Goal: Navigation & Orientation: Find specific page/section

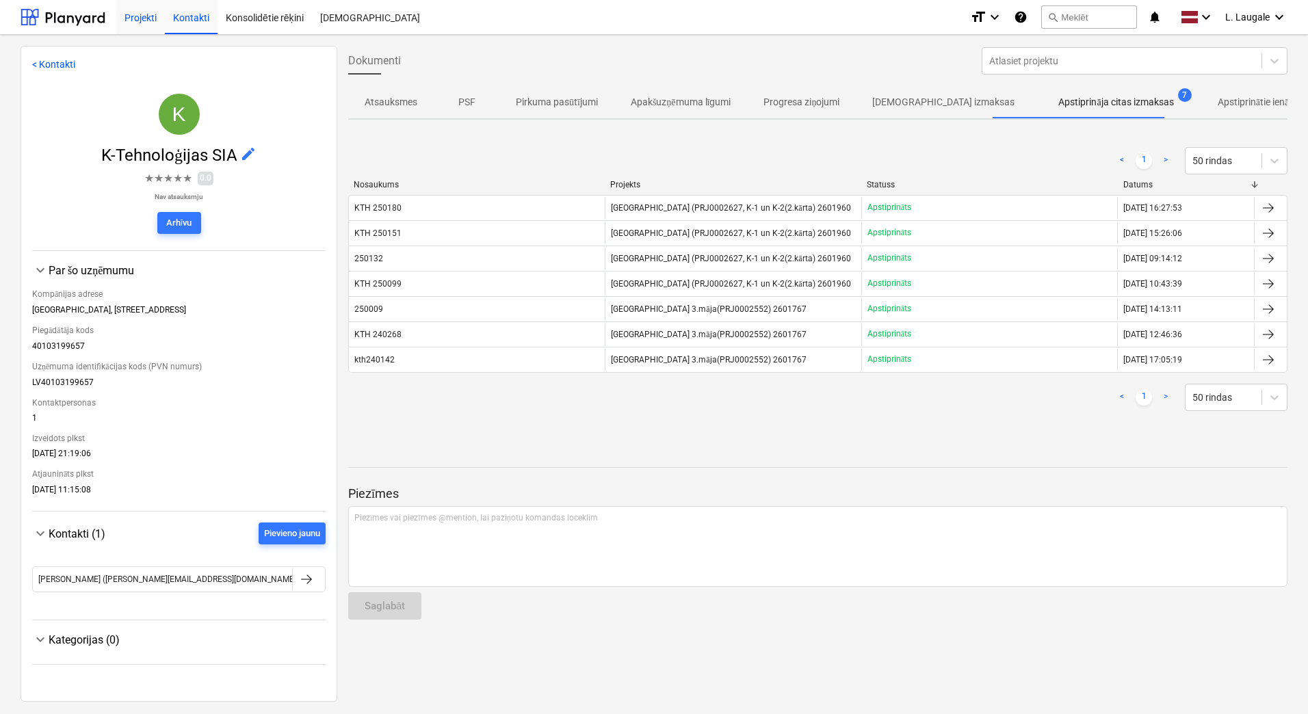
drag, startPoint x: 0, startPoint y: 0, endPoint x: 158, endPoint y: 25, distance: 159.9
click at [158, 25] on div "Projekti" at bounding box center [140, 16] width 49 height 35
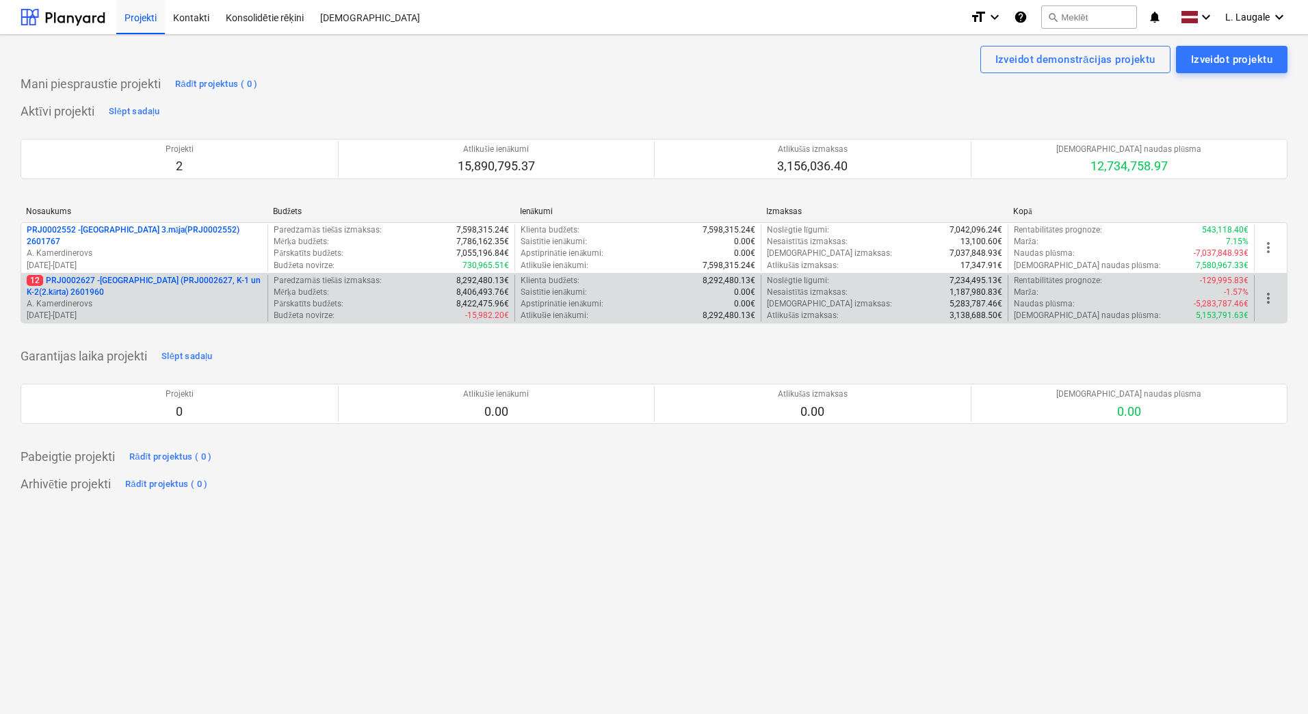
click at [131, 285] on p "12 PRJ0002627 - [GEOGRAPHIC_DATA] (PRJ0002627, K-1 un K-2(2.kārta) 2601960" at bounding box center [144, 286] width 235 height 23
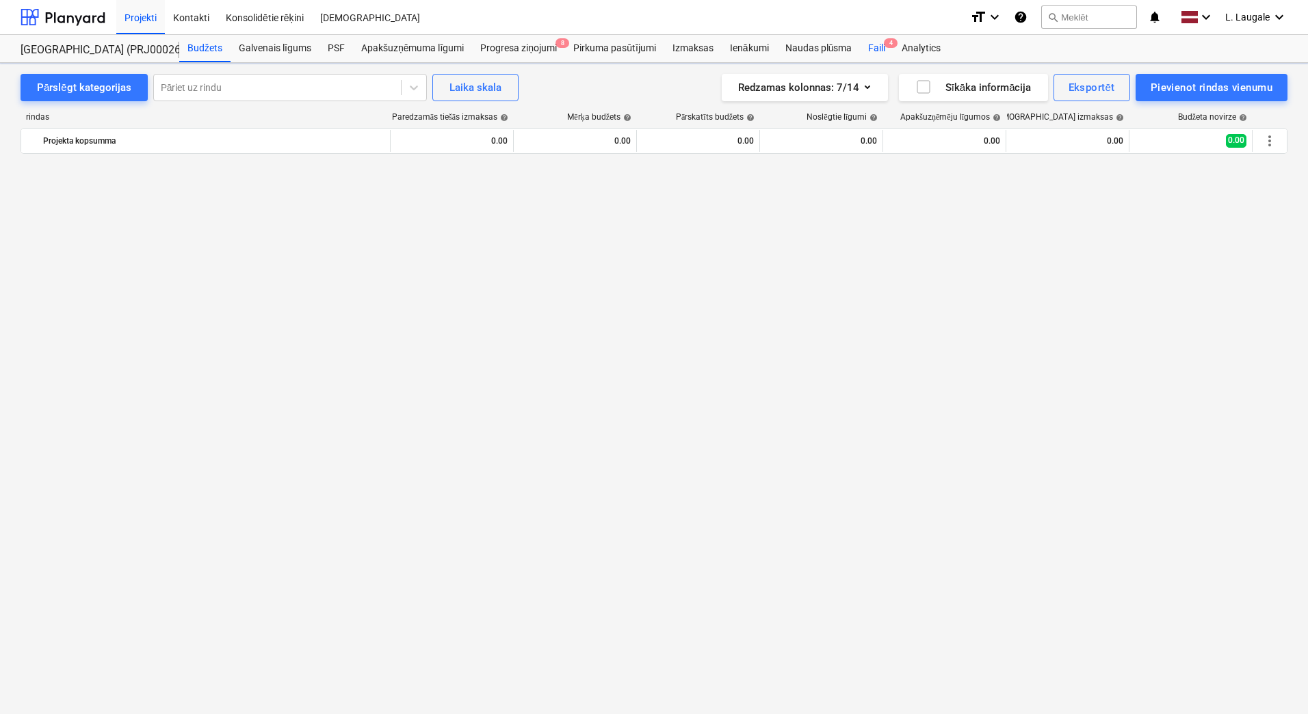
click at [893, 45] on span "4" at bounding box center [891, 43] width 14 height 10
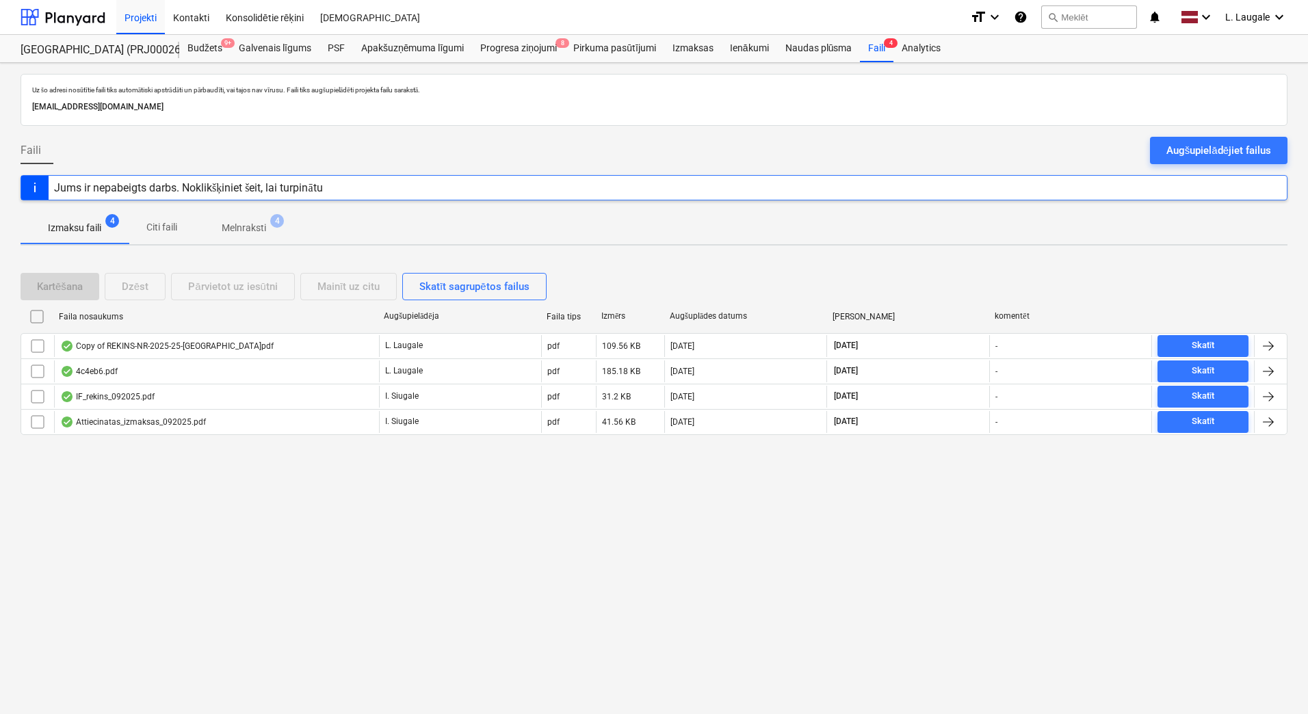
click at [248, 231] on p "Melnraksti" at bounding box center [244, 228] width 44 height 14
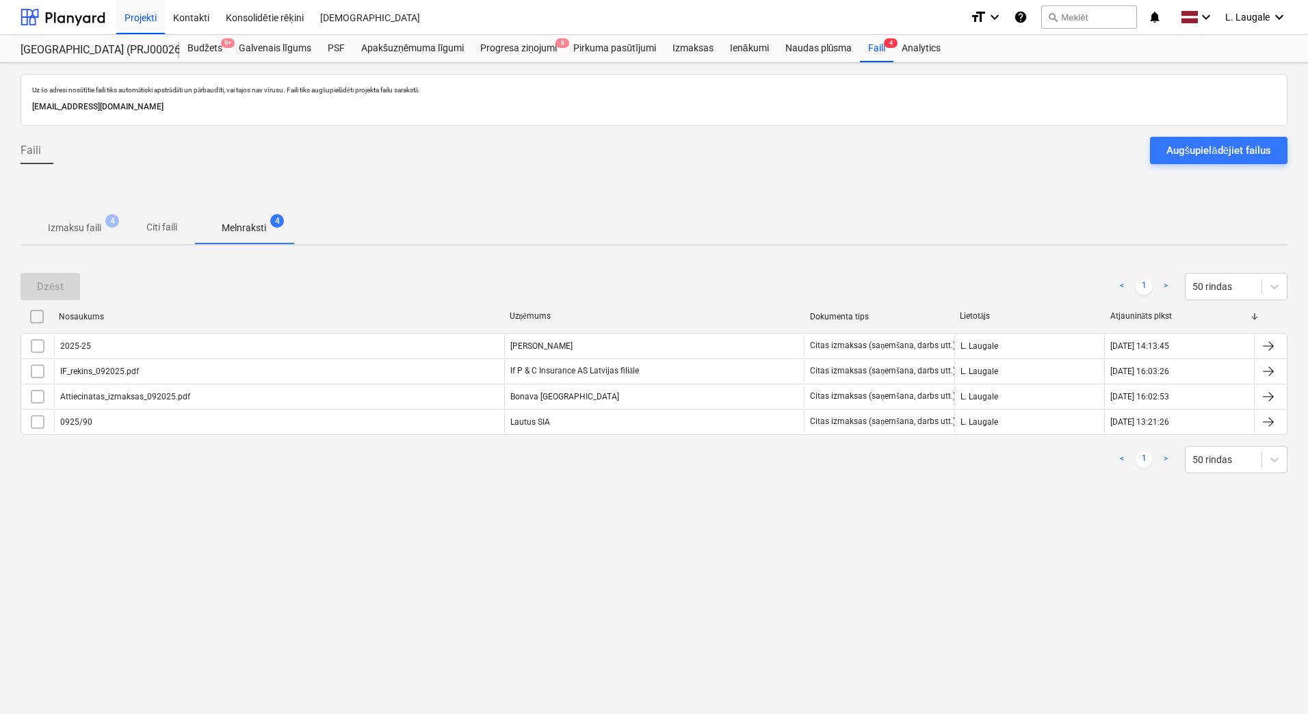
click at [97, 234] on p "Izmaksu faili" at bounding box center [74, 228] width 53 height 14
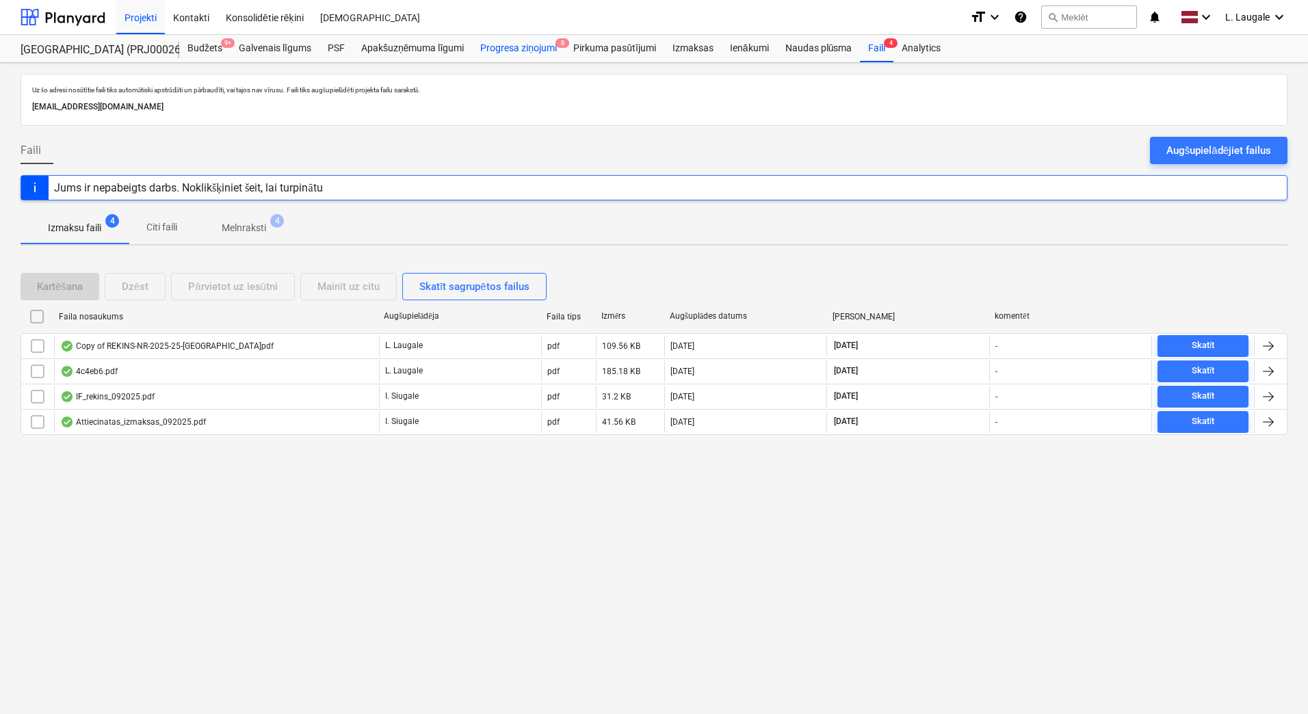
click at [536, 49] on div "Progresa ziņojumi 8" at bounding box center [518, 48] width 93 height 27
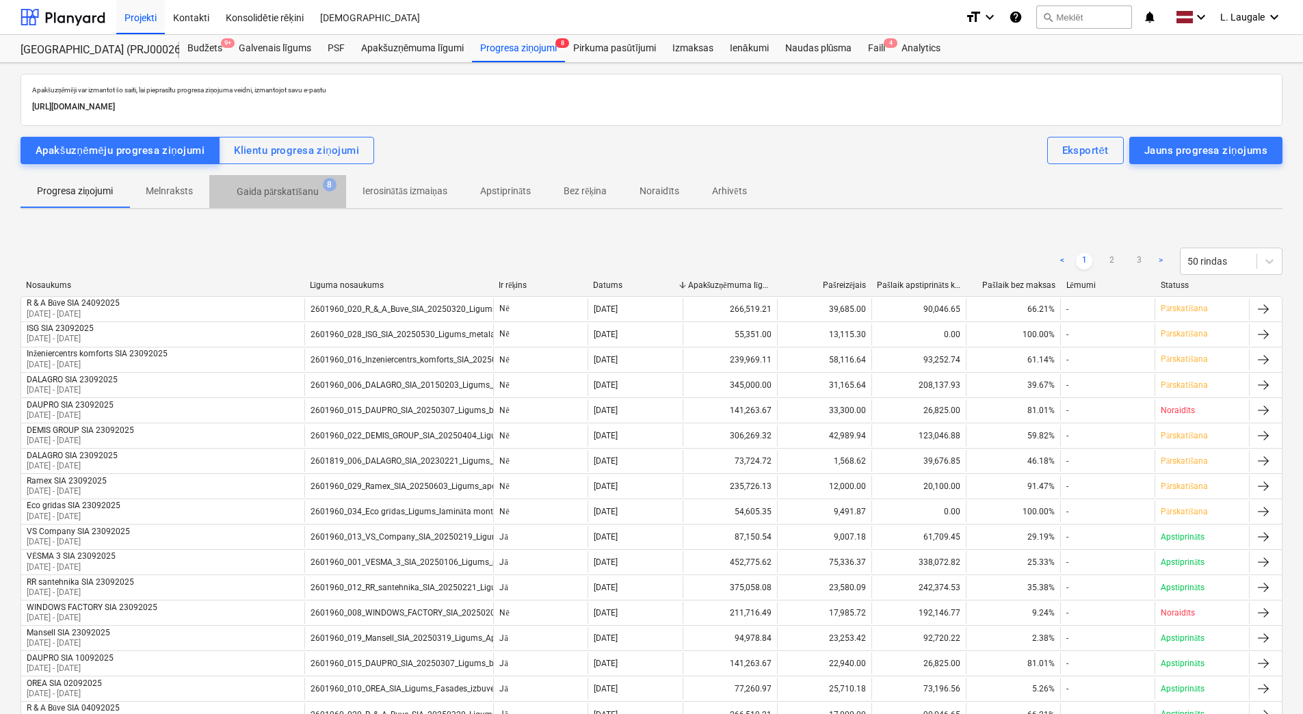
click at [292, 195] on p "Gaida pārskatīšanu" at bounding box center [278, 192] width 82 height 14
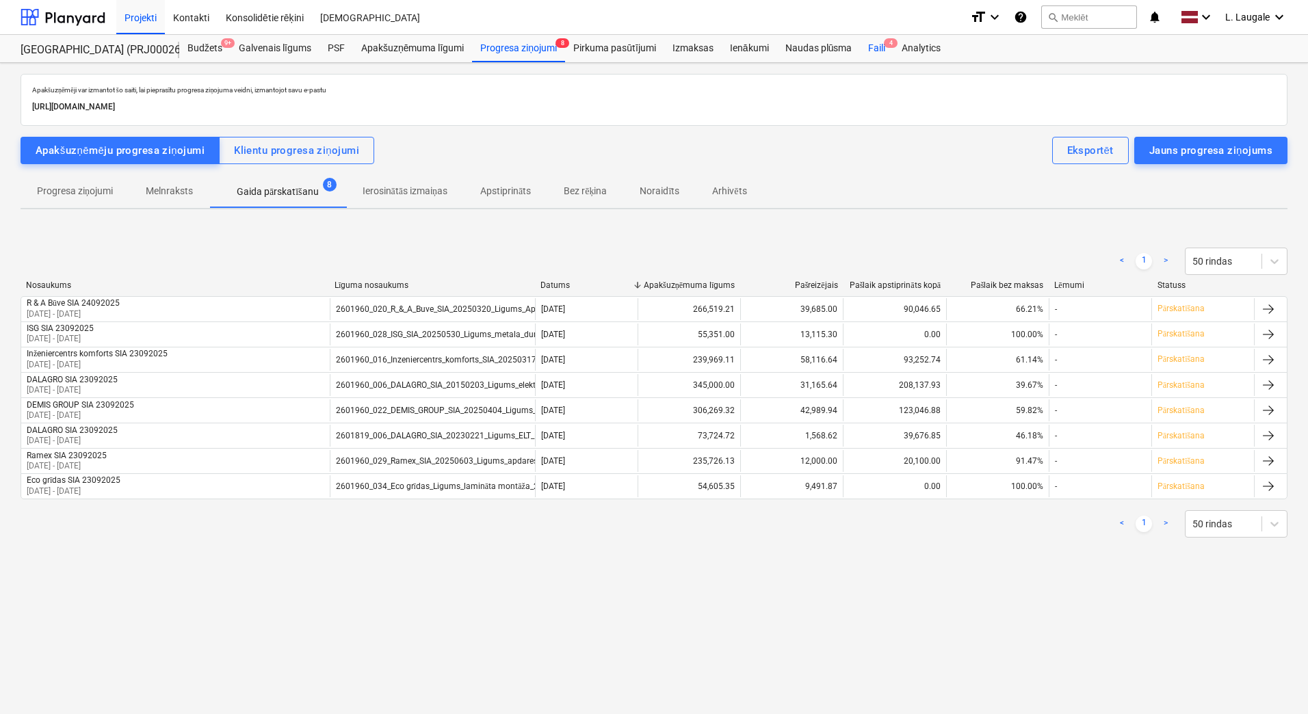
click at [885, 51] on div "Faili 4" at bounding box center [877, 48] width 34 height 27
